Goal: Task Accomplishment & Management: Complete application form

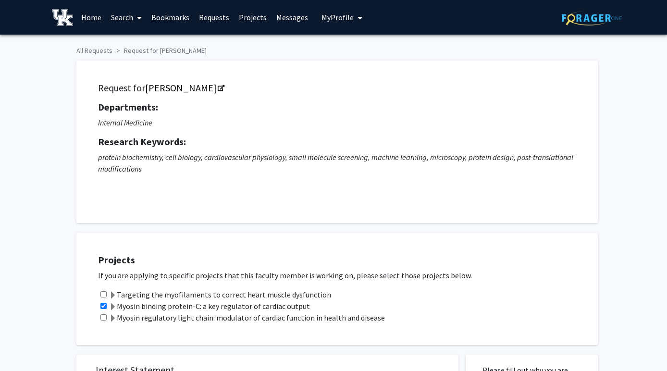
click at [358, 14] on icon "My profile dropdown to access profile and logout" at bounding box center [360, 18] width 5 height 8
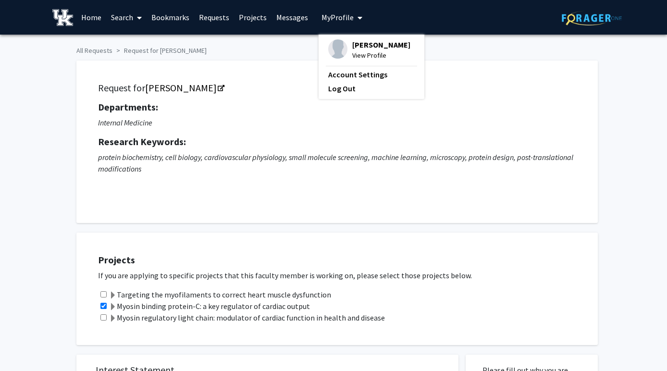
click at [349, 13] on span "My Profile" at bounding box center [338, 17] width 32 height 10
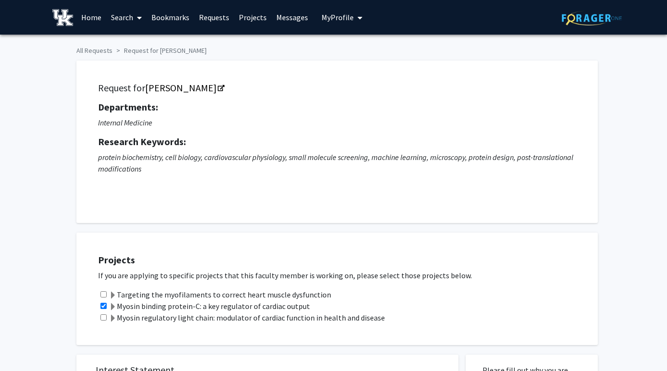
click at [184, 20] on link "Bookmarks" at bounding box center [171, 17] width 48 height 34
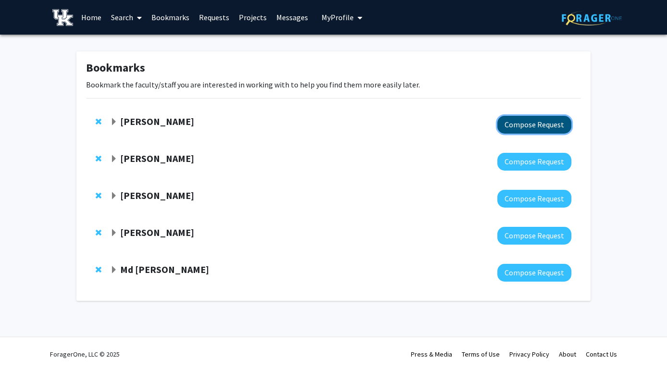
click at [529, 120] on button "Compose Request" at bounding box center [535, 125] width 74 height 18
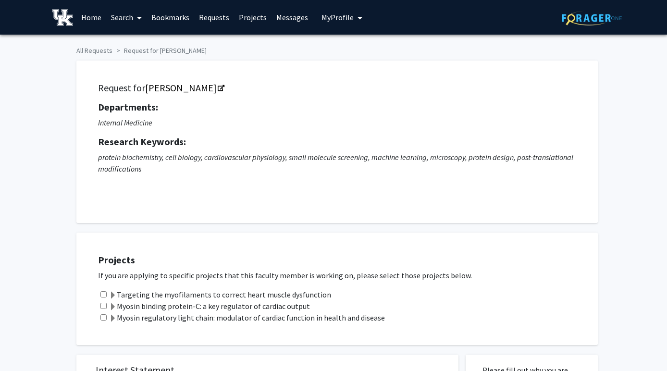
checkbox input "true"
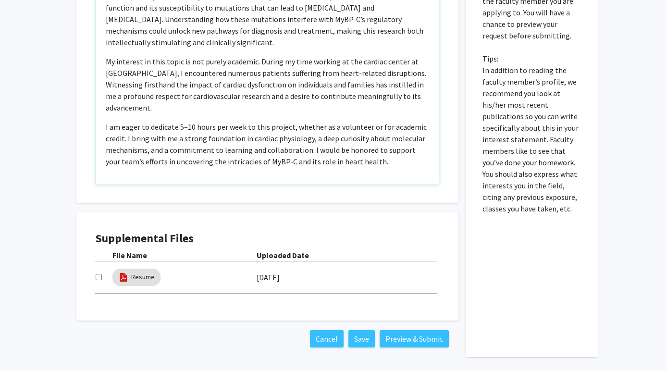
scroll to position [475, 0]
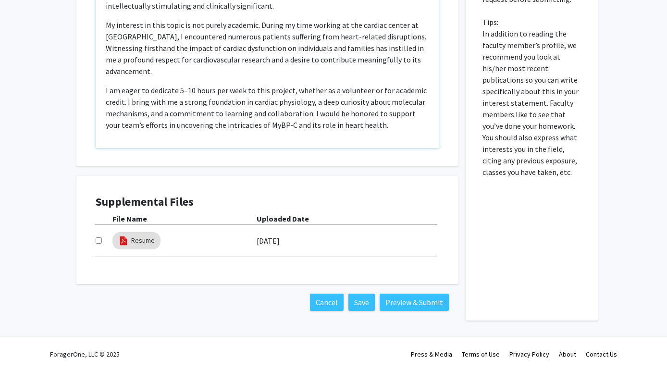
click at [374, 123] on p "I am eager to dedicate 5–10 hours per week to this project, whether as a volunt…" at bounding box center [268, 108] width 324 height 46
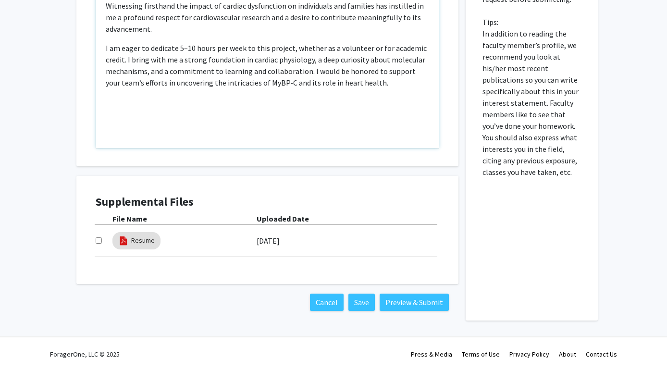
scroll to position [87, 0]
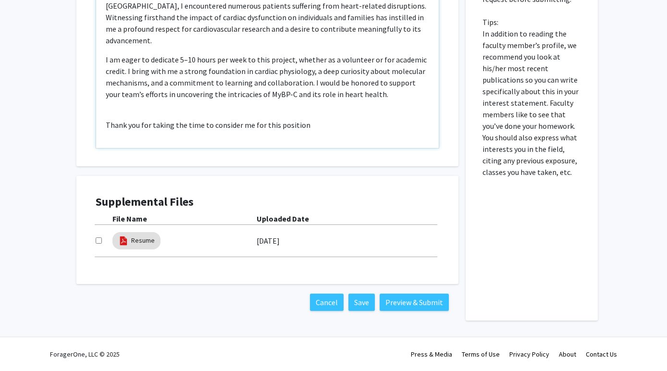
type textarea "<p>Dear Dr. Kampourakis,</p><br><p>I hope this message finds you well. My name …"
click at [97, 239] on input "checkbox" at bounding box center [99, 240] width 6 height 6
checkbox input "true"
click at [420, 300] on button "Preview & Submit" at bounding box center [414, 302] width 69 height 17
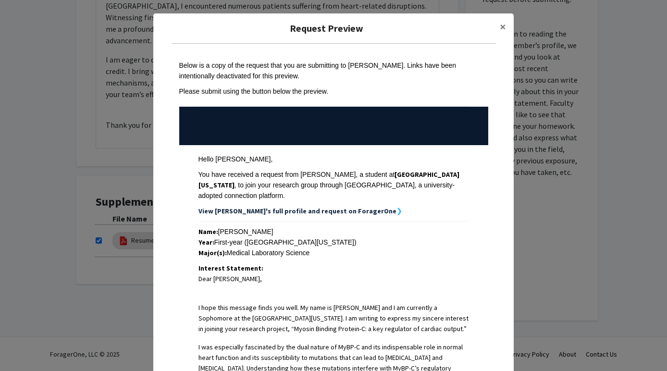
scroll to position [339, 0]
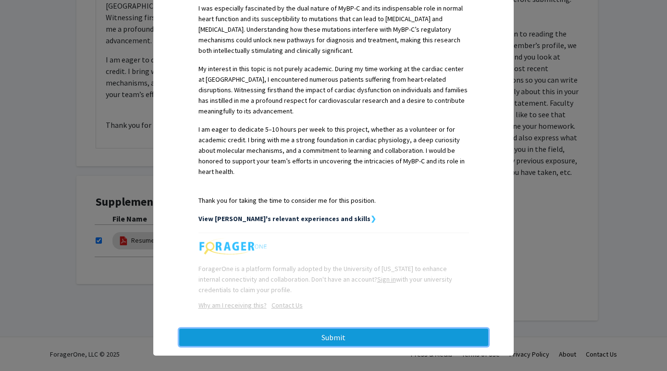
click at [372, 329] on button "Submit" at bounding box center [333, 337] width 309 height 17
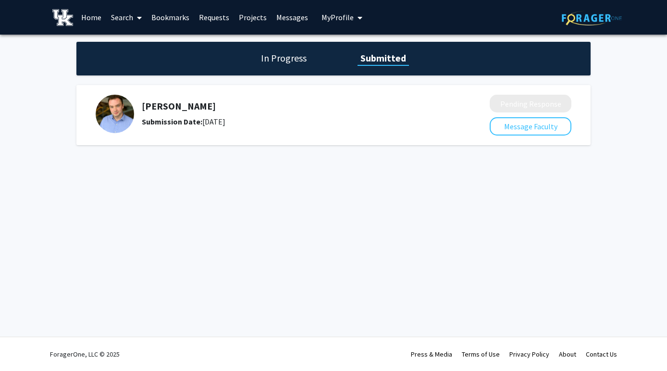
click at [279, 61] on h1 "In Progress" at bounding box center [283, 57] width 51 height 13
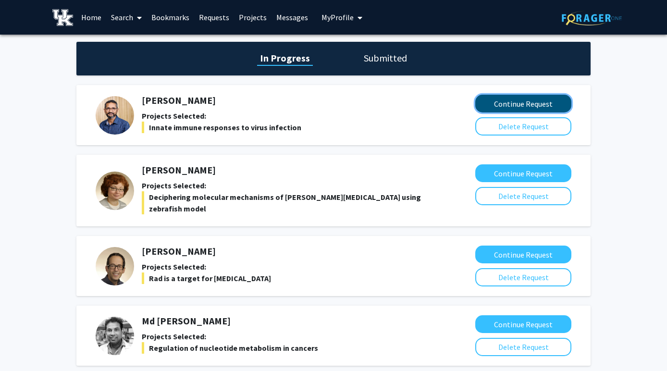
click at [519, 104] on button "Continue Request" at bounding box center [523, 104] width 96 height 18
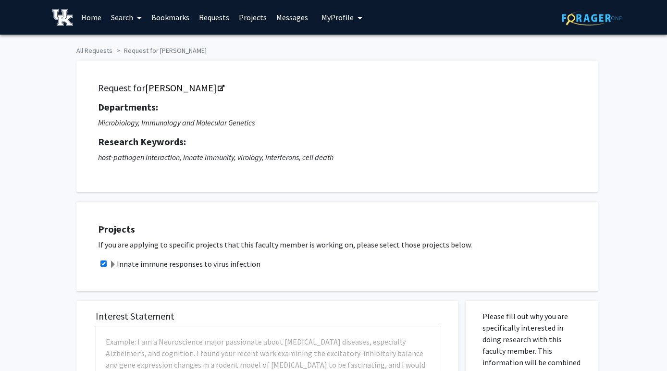
checkbox input "true"
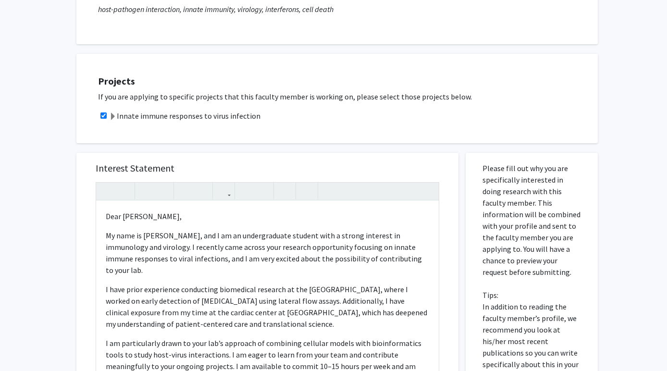
scroll to position [421, 0]
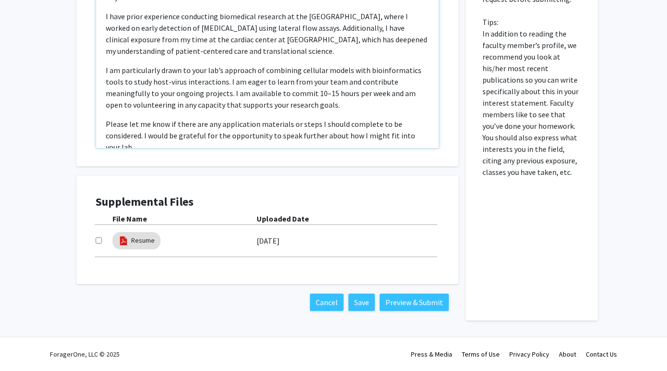
click at [394, 137] on p "Please let me know if there are any application materials or steps I should com…" at bounding box center [268, 135] width 324 height 35
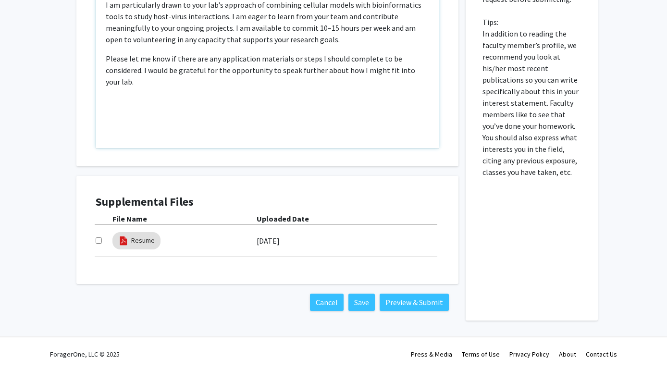
scroll to position [77, 0]
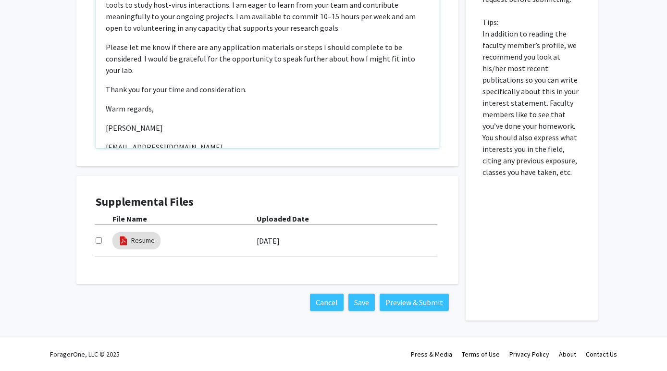
type textarea "<p>Dear Dr. Chattopadhyay,</p><p>My name is Krithik V. Nadimpally, and I am an …"
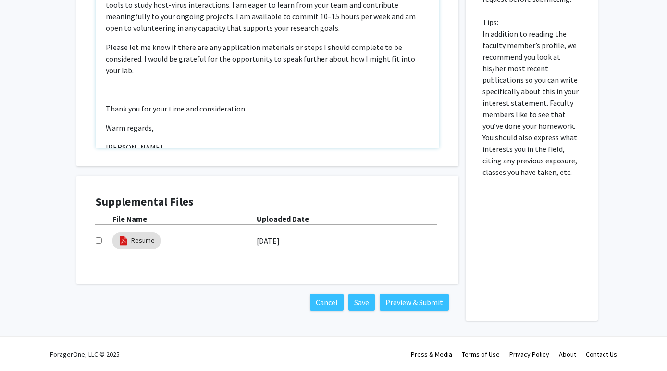
drag, startPoint x: 177, startPoint y: 136, endPoint x: 94, endPoint y: 94, distance: 92.9
click at [94, 94] on div "Interest Statement Dear Dr. Chattopadhyay, My name is Krithik V. Nadimpally, an…" at bounding box center [267, 23] width 363 height 287
copy div "Thank you for your time and consideration. Warm regards, Krithik V. Nadimpally"
click at [227, 173] on div "Interest Statement Dear Dr. Chattopadhyay, My name is Krithik V. Nadimpally, an…" at bounding box center [267, 95] width 397 height 450
click at [101, 240] on input "checkbox" at bounding box center [99, 240] width 6 height 6
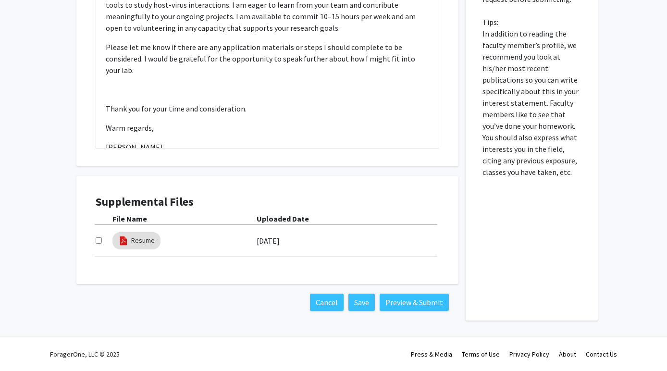
checkbox input "true"
click at [405, 305] on button "Preview & Submit" at bounding box center [414, 302] width 69 height 17
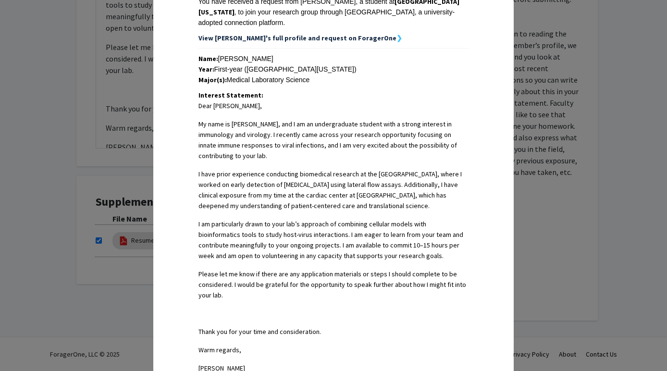
scroll to position [377, 0]
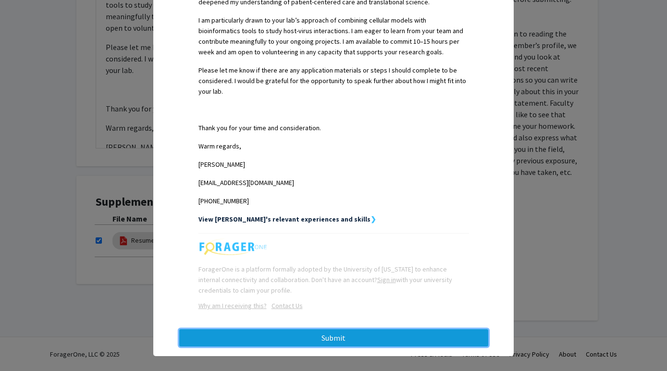
click at [309, 329] on button "Submit" at bounding box center [333, 337] width 309 height 17
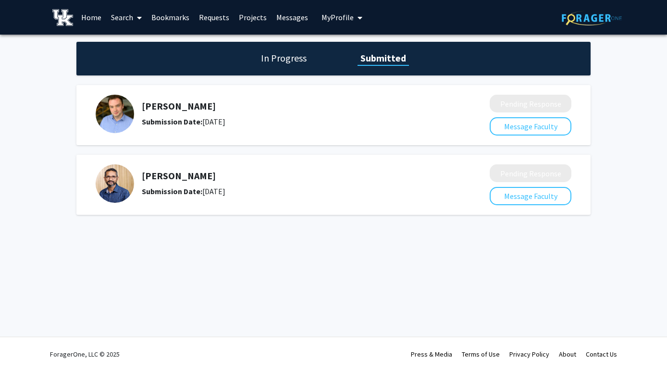
click at [282, 61] on h1 "In Progress" at bounding box center [283, 57] width 51 height 13
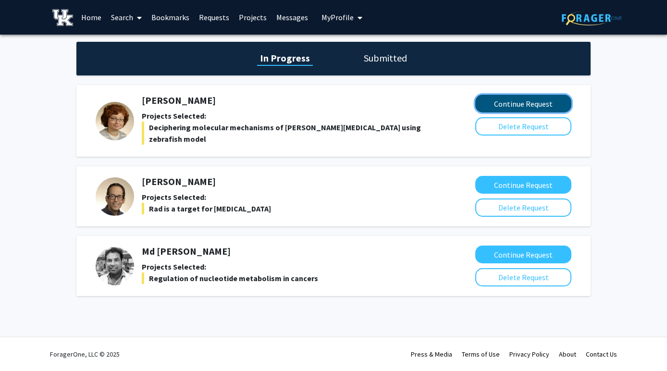
click at [517, 98] on button "Continue Request" at bounding box center [523, 104] width 96 height 18
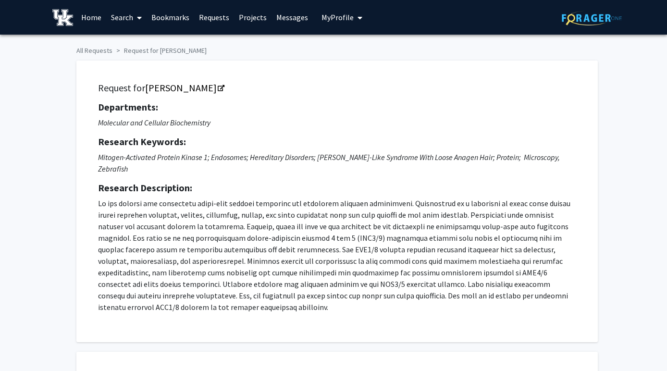
checkbox input "true"
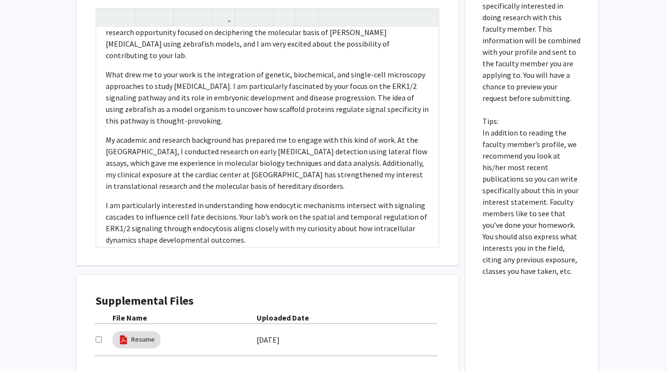
scroll to position [226, 0]
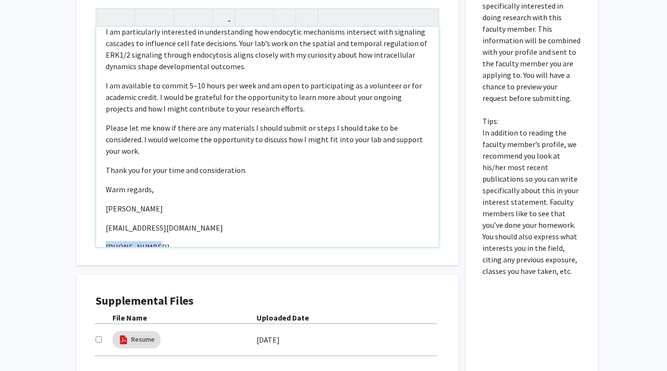
drag, startPoint x: 154, startPoint y: 197, endPoint x: 67, endPoint y: 197, distance: 86.5
click at [67, 197] on div "All Requests Request for Emilia Galperin Request for Emilia Galperin Department…" at bounding box center [333, 2] width 667 height 879
type textarea "<p>Dear Dr. Galperin,</p><p>My name is Krithik V. Nadimpally, and I am an under…"
click at [101, 337] on input "checkbox" at bounding box center [99, 340] width 6 height 6
checkbox input "true"
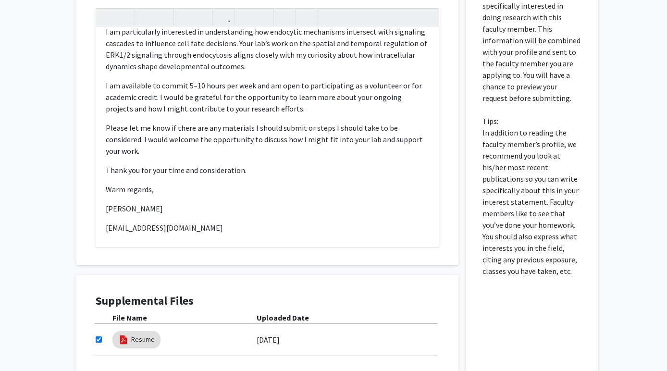
scroll to position [548, 0]
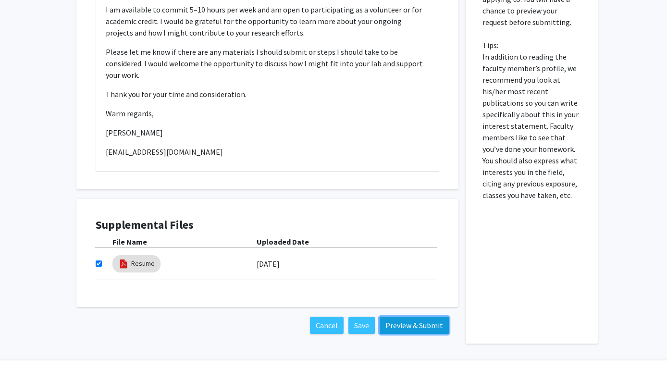
click at [402, 317] on button "Preview & Submit" at bounding box center [414, 325] width 69 height 17
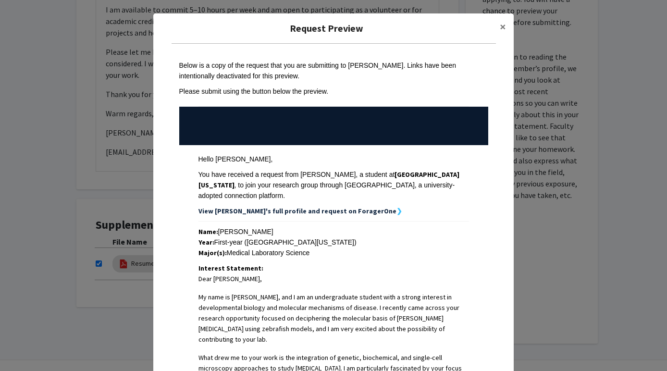
scroll to position [469, 0]
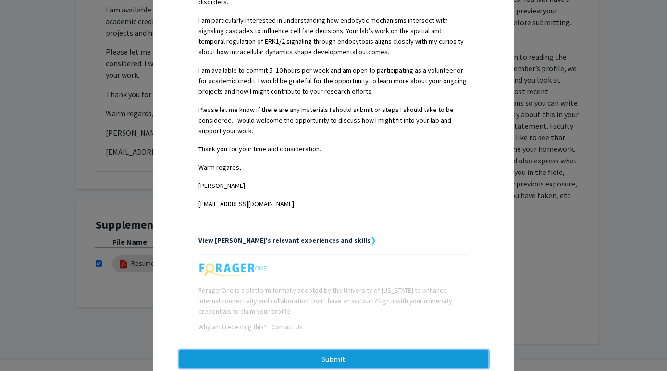
click at [388, 350] on button "Submit" at bounding box center [333, 358] width 309 height 17
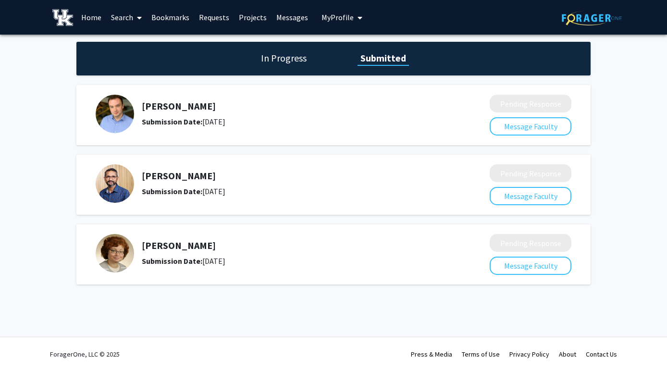
click at [294, 58] on h1 "In Progress" at bounding box center [283, 57] width 51 height 13
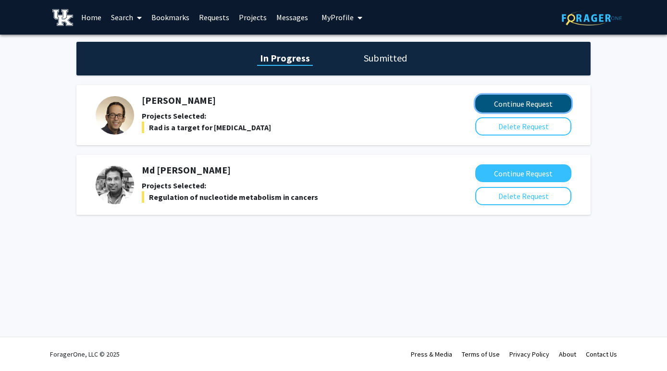
click at [522, 100] on button "Continue Request" at bounding box center [523, 104] width 96 height 18
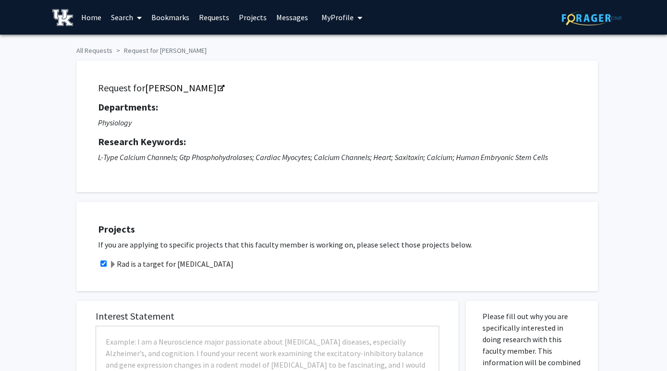
checkbox input "true"
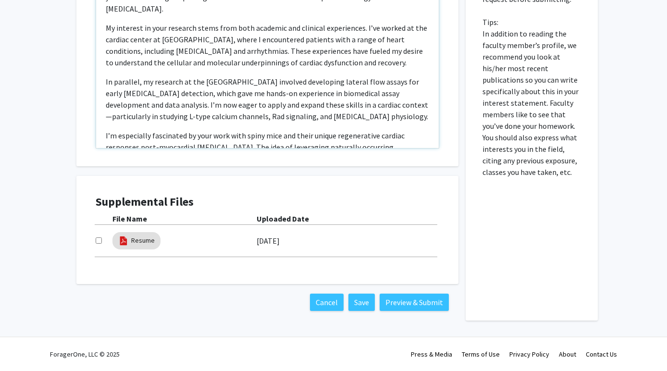
scroll to position [226, 0]
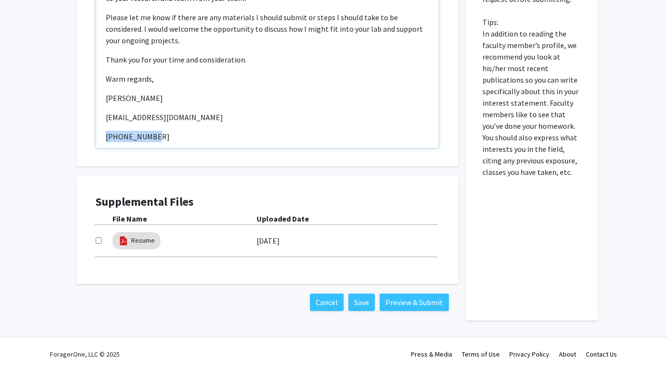
drag, startPoint x: 158, startPoint y: 129, endPoint x: 76, endPoint y: 125, distance: 81.9
click at [76, 125] on div "Interest Statement Dear Dr. Satin, My name is Krithik V. Nadimpally, and I am a…" at bounding box center [267, 23] width 382 height 287
type textarea "<p>Dear Dr. Satin,</p><p>My name is Krithik V. Nadimpally, and I am an undergra…"
click at [100, 241] on input "checkbox" at bounding box center [99, 240] width 6 height 6
checkbox input "true"
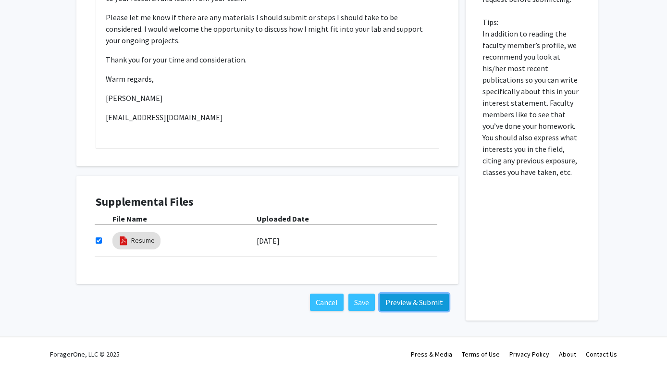
click at [398, 299] on button "Preview & Submit" at bounding box center [414, 302] width 69 height 17
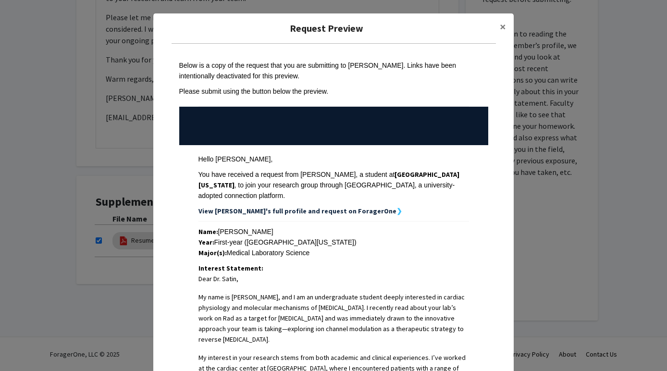
scroll to position [480, 0]
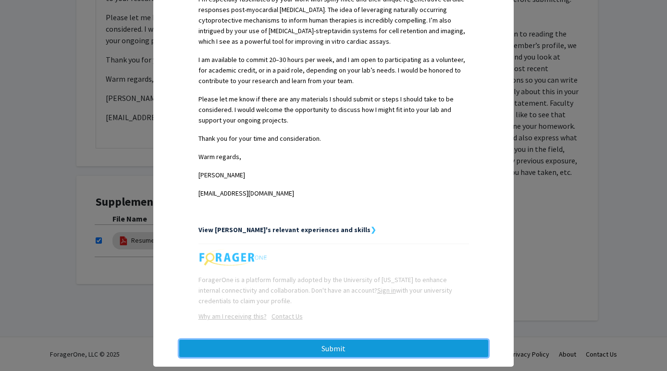
click at [405, 340] on button "Submit" at bounding box center [333, 348] width 309 height 17
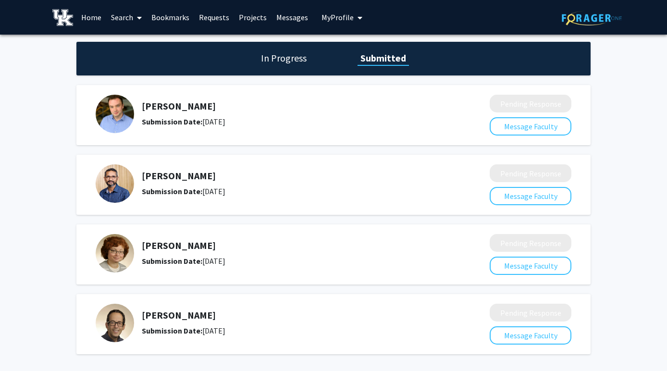
click at [294, 59] on h1 "In Progress" at bounding box center [283, 57] width 51 height 13
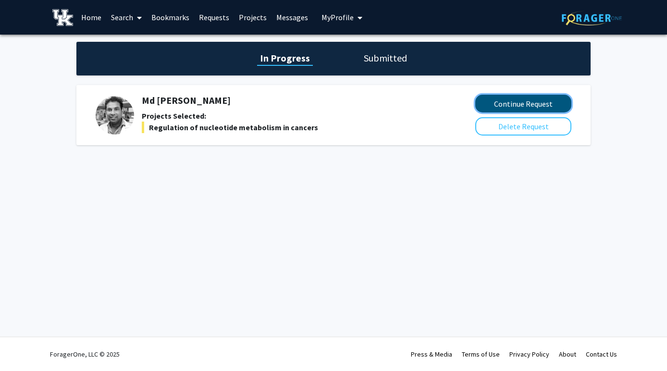
click at [532, 106] on button "Continue Request" at bounding box center [523, 104] width 96 height 18
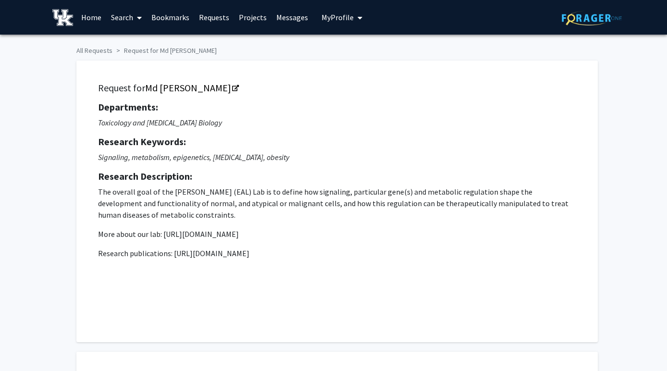
checkbox input "true"
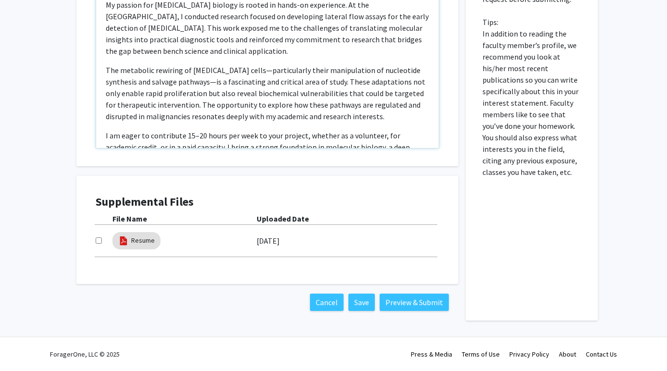
scroll to position [76, 0]
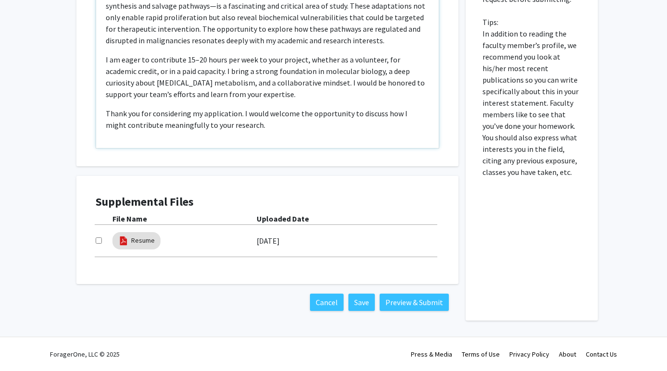
click at [248, 126] on p "Thank you for considering my application. I would welcome the opportunity to di…" at bounding box center [268, 119] width 324 height 23
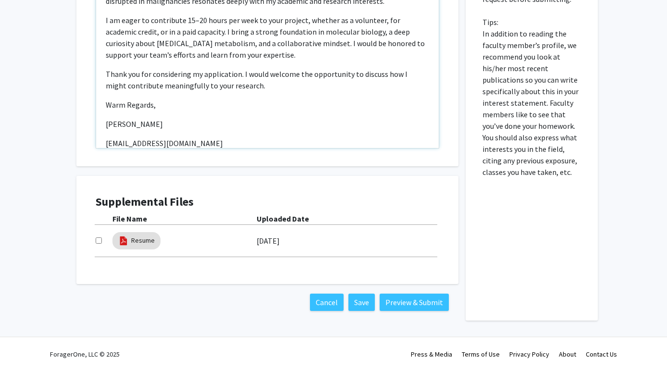
scroll to position [135, 0]
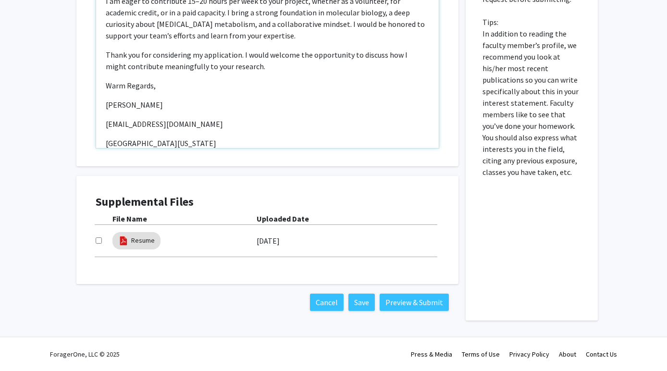
type textarea "<p>Dear Dr. Ali,</p><p>I hope this message finds you well. My name is Krithik V…"
click at [96, 238] on input "checkbox" at bounding box center [99, 240] width 6 height 6
checkbox input "true"
click at [406, 300] on button "Preview & Submit" at bounding box center [414, 302] width 69 height 17
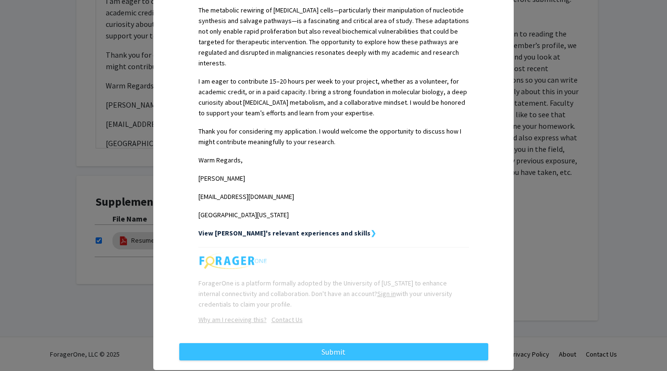
scroll to position [390, 0]
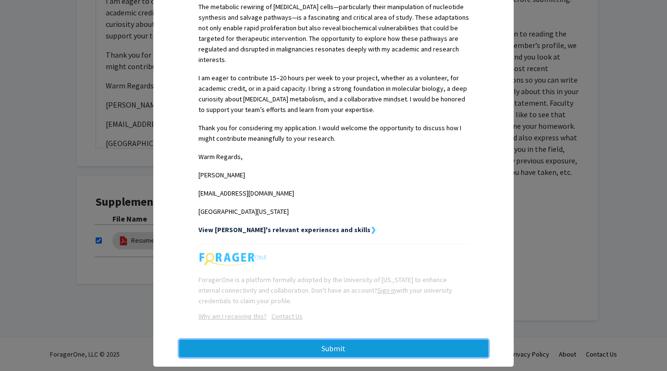
click at [419, 340] on button "Submit" at bounding box center [333, 348] width 309 height 17
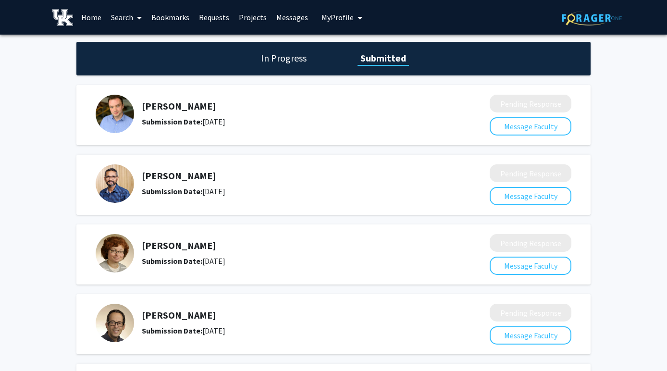
click at [294, 58] on h1 "In Progress" at bounding box center [283, 57] width 51 height 13
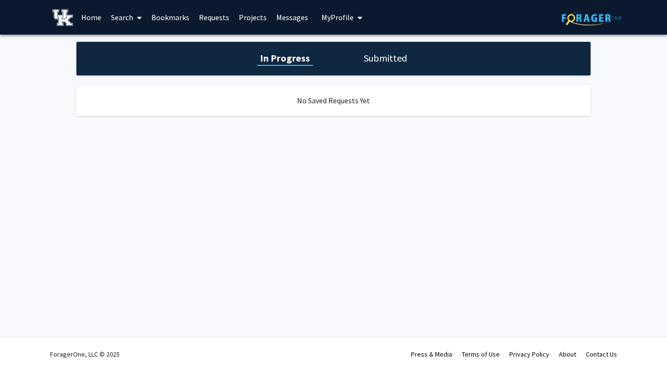
click at [365, 58] on h1 "Submitted" at bounding box center [385, 57] width 49 height 13
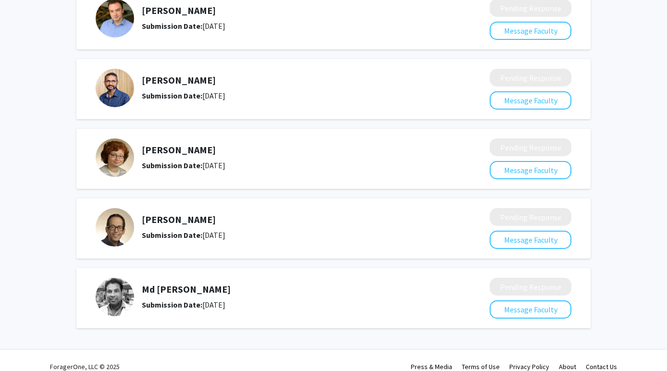
scroll to position [108, 0]
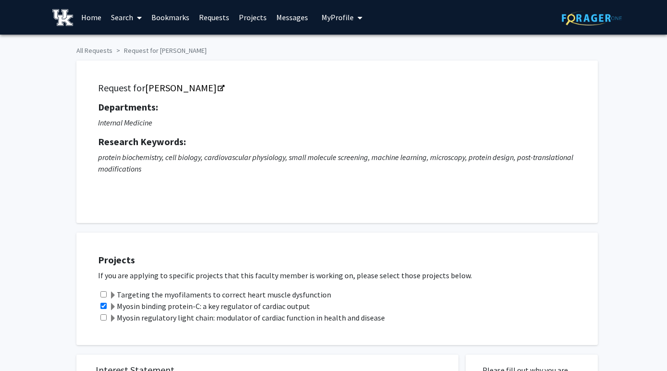
scroll to position [66, 0]
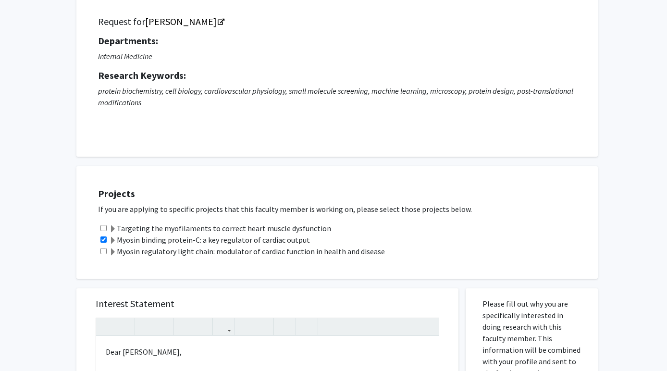
drag, startPoint x: 31, startPoint y: 36, endPoint x: -110, endPoint y: 36, distance: 140.4
click at [0, 36] on html "Skip navigation Home Search Bookmarks Requests Projects Messages My Profile [PE…" at bounding box center [333, 119] width 667 height 371
